Goal: Task Accomplishment & Management: Manage account settings

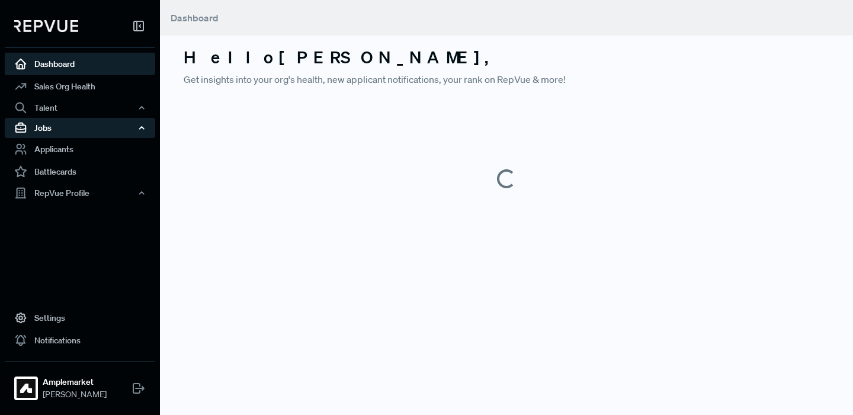
click at [85, 130] on div "Jobs" at bounding box center [80, 128] width 150 height 20
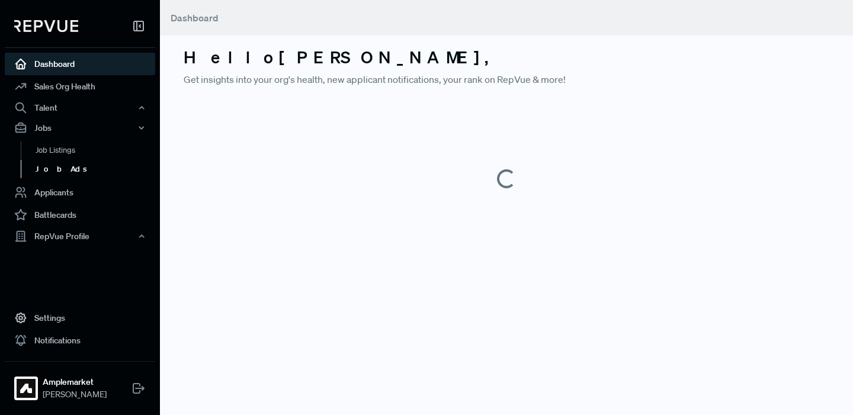
click at [70, 165] on link "Job Ads" at bounding box center [96, 169] width 150 height 19
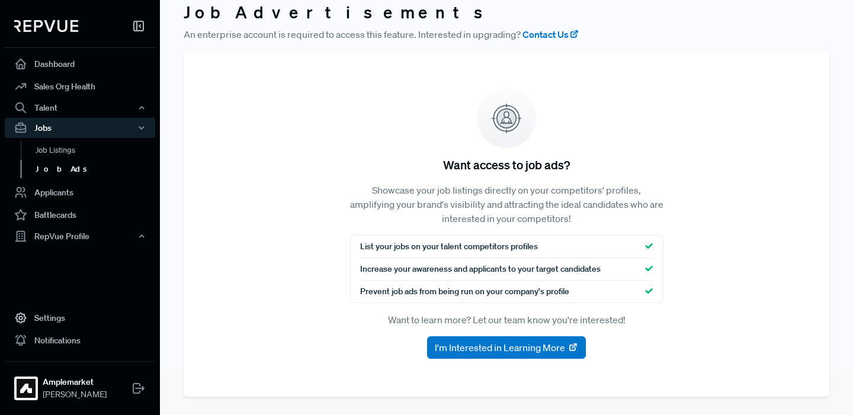
scroll to position [46, 0]
click at [91, 152] on link "Job Listings" at bounding box center [96, 150] width 150 height 19
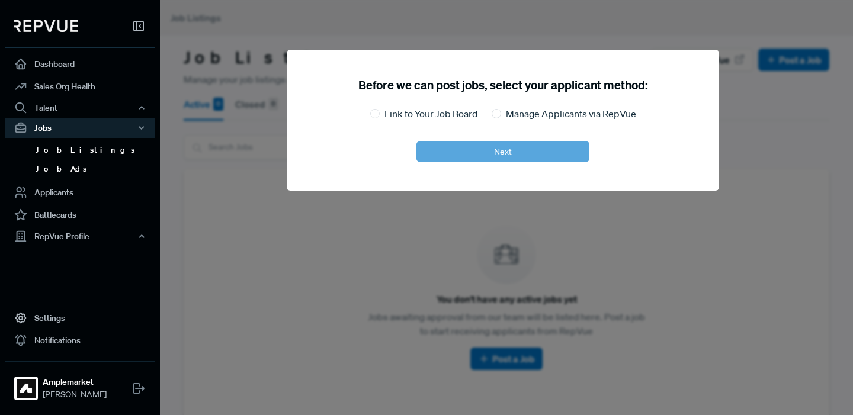
click at [73, 162] on link "Job Ads" at bounding box center [96, 169] width 150 height 19
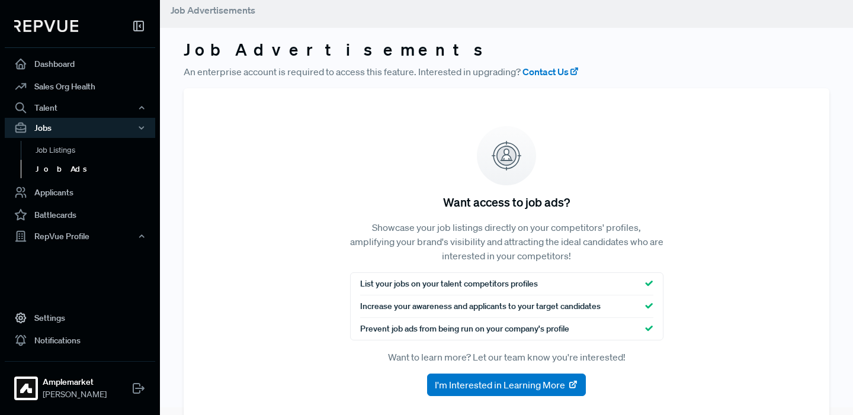
scroll to position [4, 0]
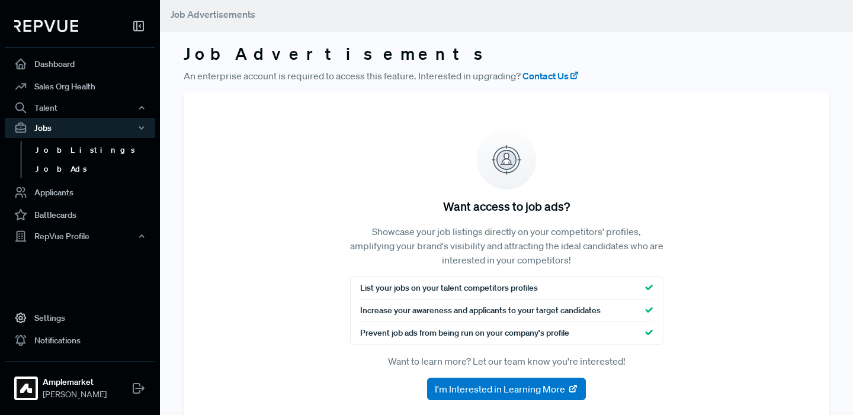
click at [64, 152] on link "Job Listings" at bounding box center [96, 150] width 150 height 19
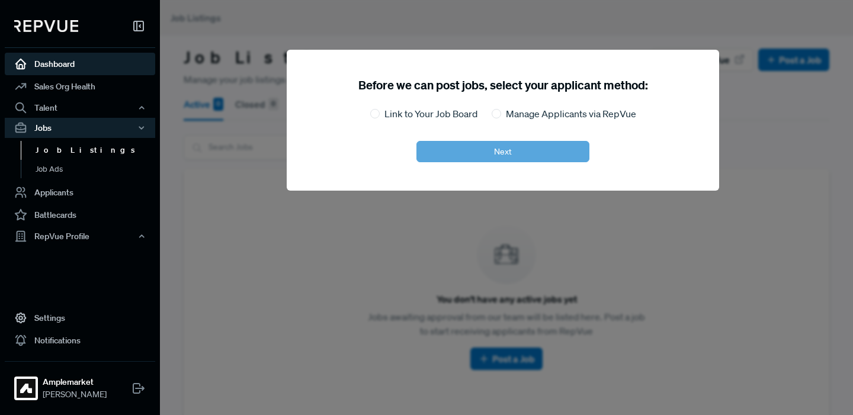
click at [85, 63] on link "Dashboard" at bounding box center [80, 64] width 150 height 23
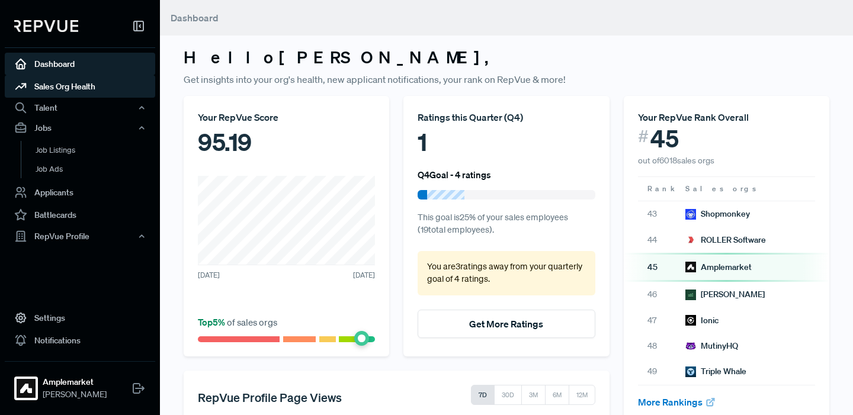
click at [78, 84] on link "Sales Org Health" at bounding box center [80, 86] width 150 height 23
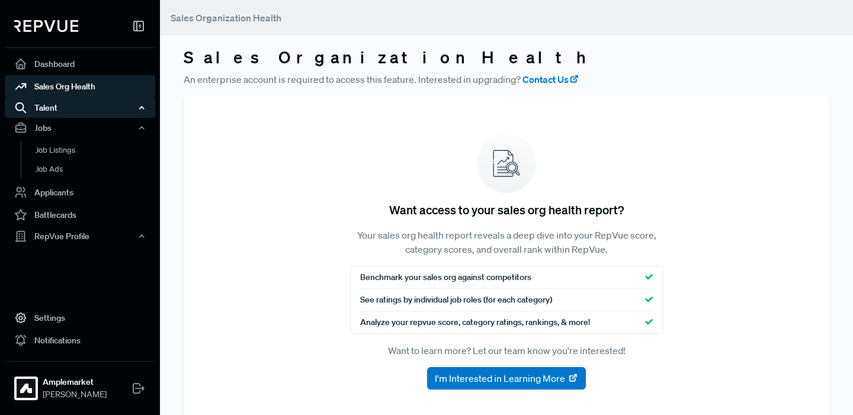
click at [78, 105] on div "Talent" at bounding box center [80, 108] width 150 height 20
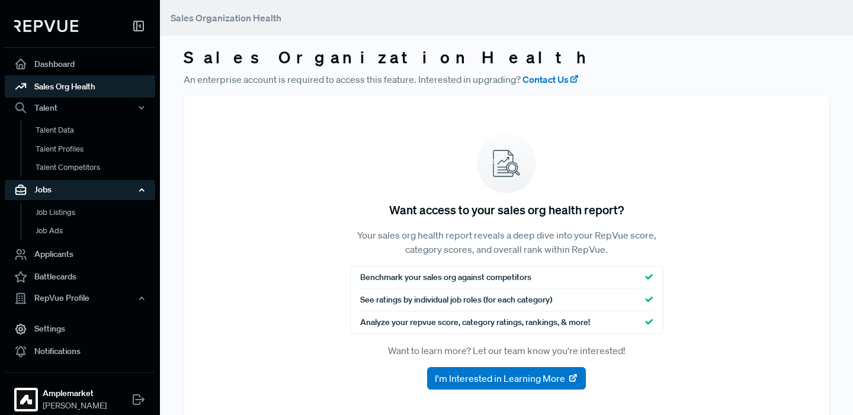
click at [85, 193] on div "Jobs" at bounding box center [80, 190] width 150 height 20
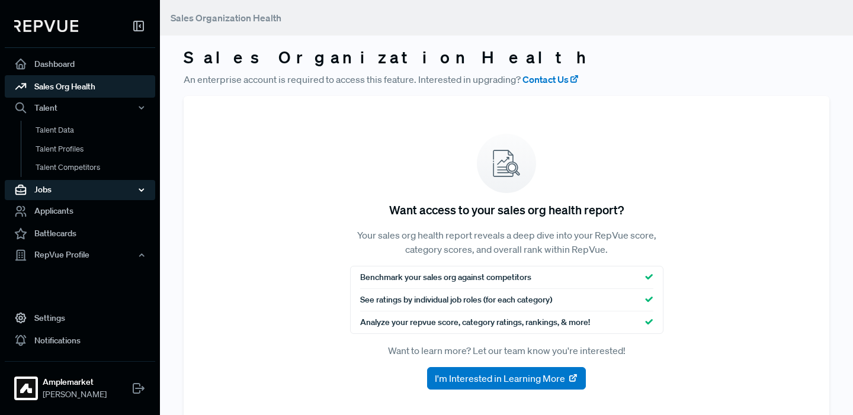
click at [85, 193] on div "Jobs" at bounding box center [80, 190] width 150 height 20
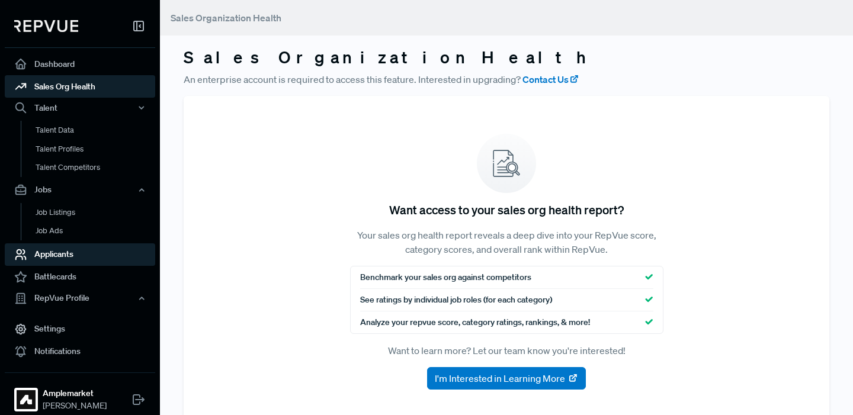
click at [78, 256] on link "Applicants" at bounding box center [80, 254] width 150 height 23
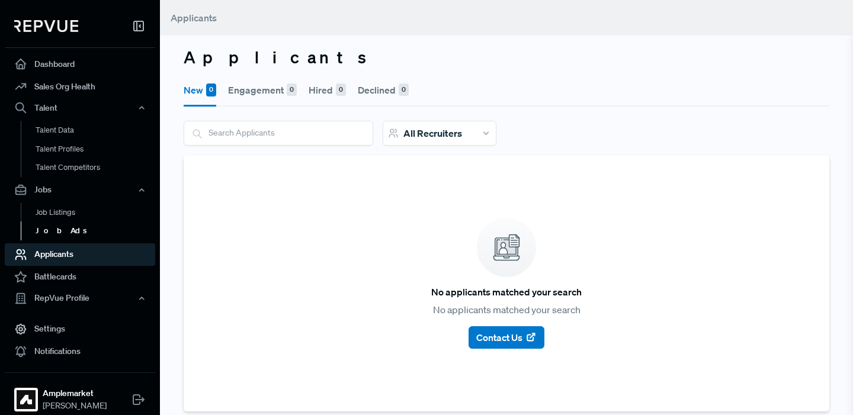
click at [79, 224] on link "Job Ads" at bounding box center [96, 230] width 150 height 19
